Goal: Task Accomplishment & Management: Use online tool/utility

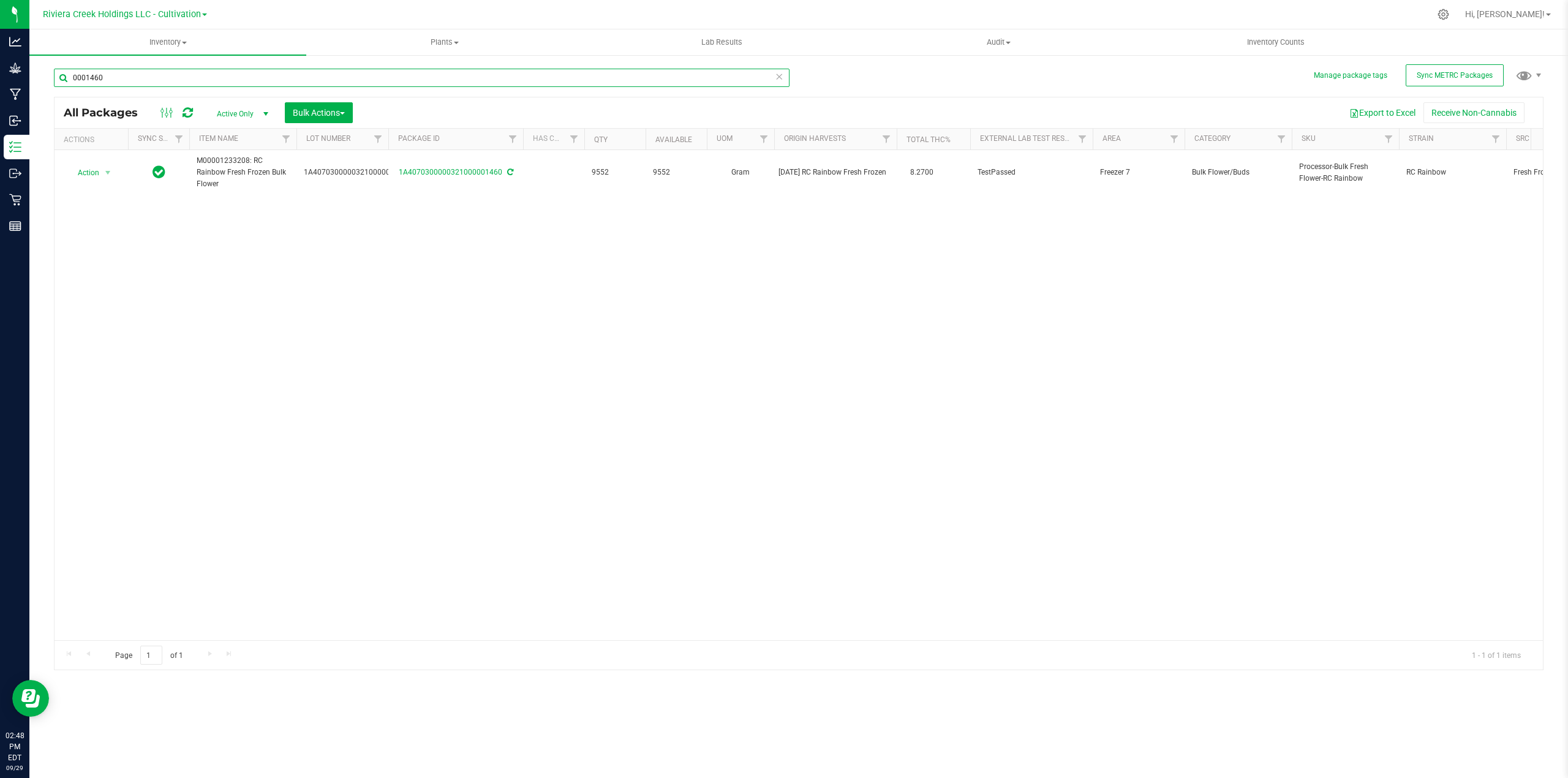
click at [148, 78] on input "0001460" at bounding box center [421, 78] width 736 height 18
type input "0"
click at [138, 79] on input "0001487" at bounding box center [421, 78] width 736 height 18
click at [138, 81] on input "0001489" at bounding box center [421, 78] width 736 height 18
type input "0"
